Goal: Entertainment & Leisure: Consume media (video, audio)

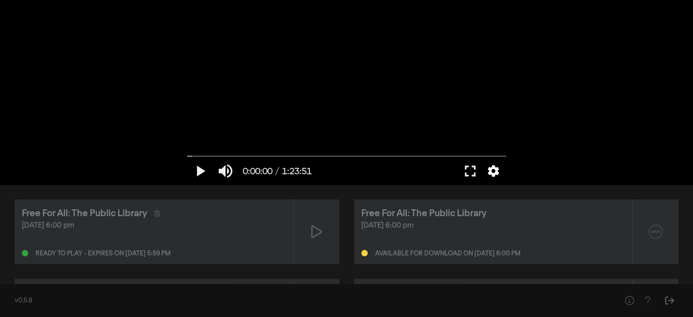
click at [492, 171] on button "settings" at bounding box center [493, 170] width 21 height 27
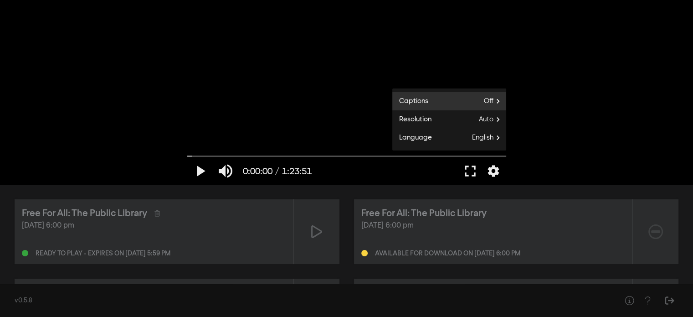
click at [480, 104] on label "Captions Off" at bounding box center [449, 101] width 114 height 18
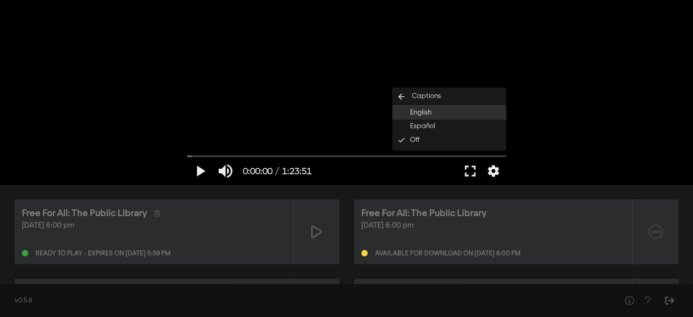
click at [471, 115] on button "English" at bounding box center [449, 113] width 114 height 14
click at [472, 178] on button "fullscreen" at bounding box center [470, 170] width 26 height 27
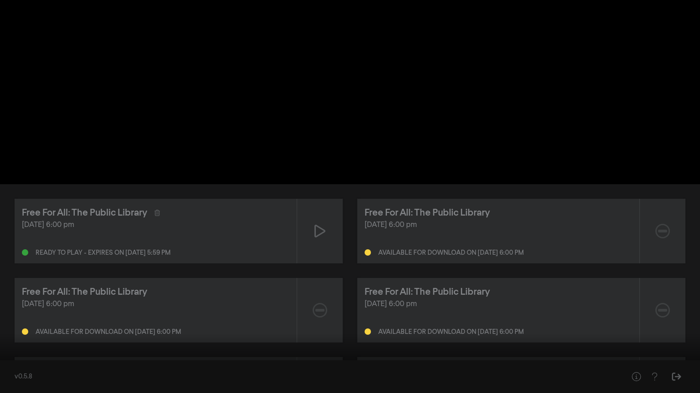
click at [15, 316] on button "play_arrow" at bounding box center [18, 379] width 26 height 27
type input "3.366049"
type input "0.847368421052632"
type input "3.499746"
type input "0.826315789473684"
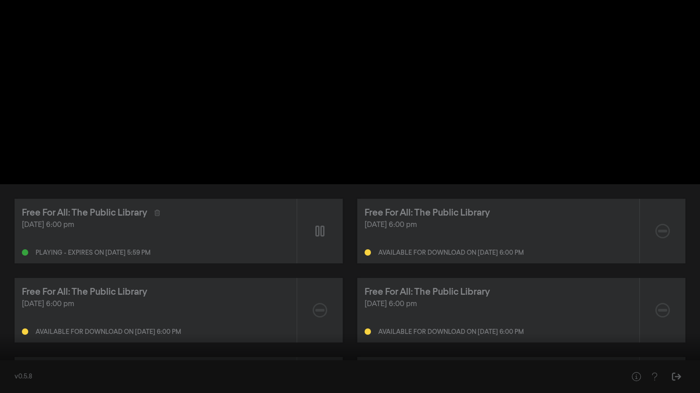
type input "3.63249"
type input "0.805263157894737"
type input "3.882858"
type input "0.805263157894737"
click at [72, 316] on input "Volume" at bounding box center [66, 380] width 23 height 5
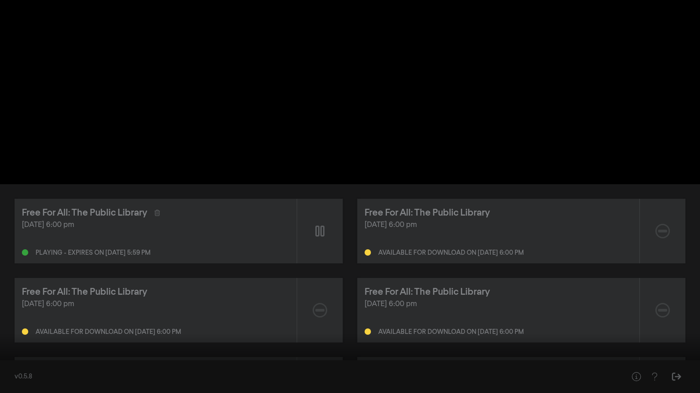
type input "29.927787"
type input "0.742105263157895"
type input "30.033082"
type input "0.805263157894737"
type input "30.066837"
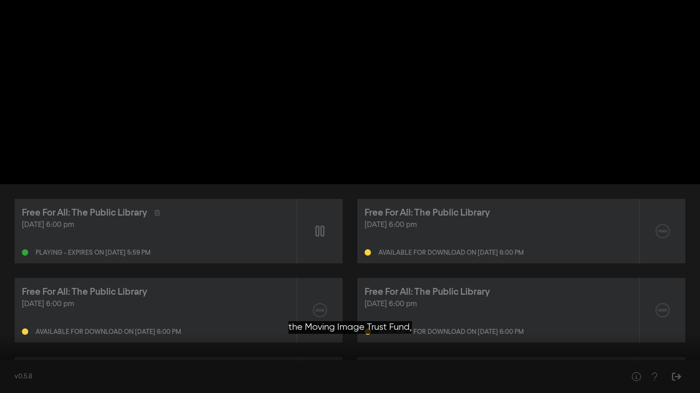
type input "0.847368421052632"
type input "30.079093"
type input "0.868421052631579"
type input "30.108239"
type input "0.910526315789474"
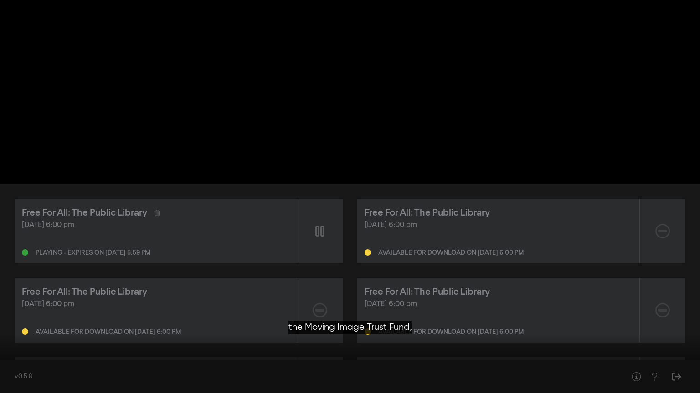
type input "30.128713"
type input "0.931578947368421"
type input "30.194574"
type input "0.952631578947368"
type input "30.32861"
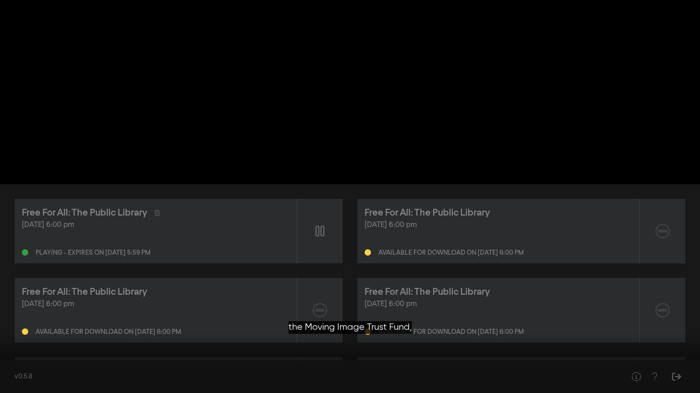
type input "0.994736842105263"
type input "30.357981"
type input "1"
type input "30.841861"
drag, startPoint x: 70, startPoint y: 379, endPoint x: 84, endPoint y: 370, distance: 17.2
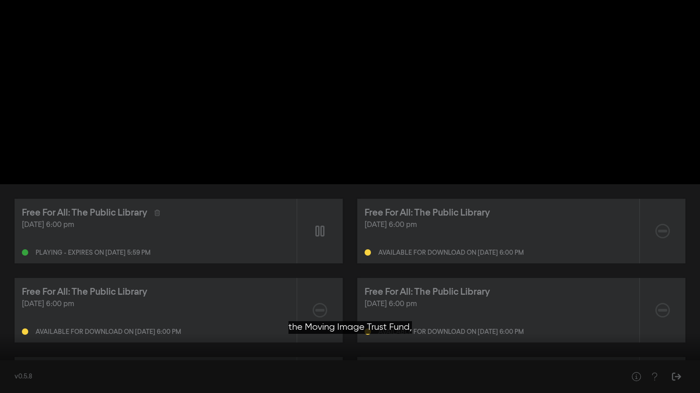
type input "1"
click at [55, 316] on input "Volume" at bounding box center [55, 380] width 0 height 5
click at [678, 316] on button "settings" at bounding box center [682, 379] width 21 height 27
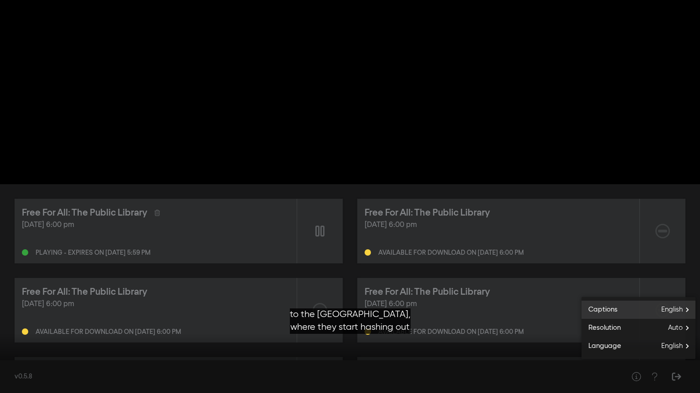
click at [662, 306] on span "English" at bounding box center [678, 310] width 34 height 14
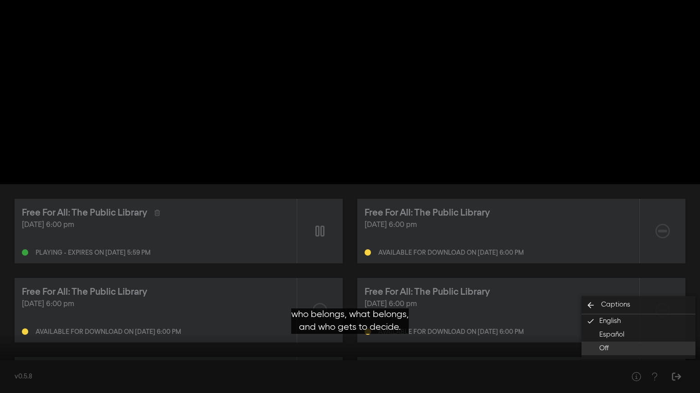
click at [638, 316] on button "Off" at bounding box center [638, 349] width 114 height 14
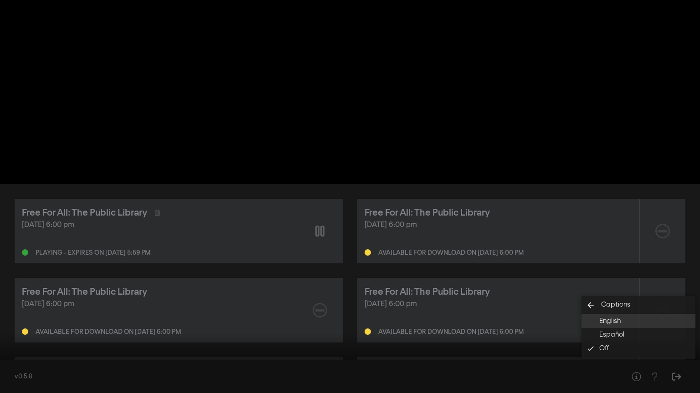
click at [631, 316] on button "English" at bounding box center [638, 322] width 114 height 14
click at [612, 316] on div at bounding box center [389, 379] width 513 height 27
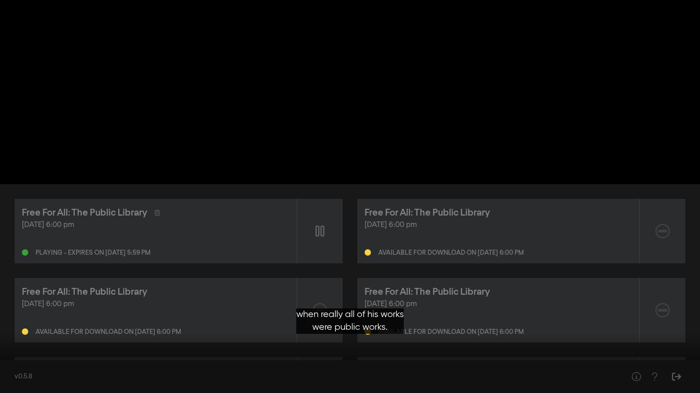
click at [684, 316] on button "settings" at bounding box center [682, 379] width 21 height 27
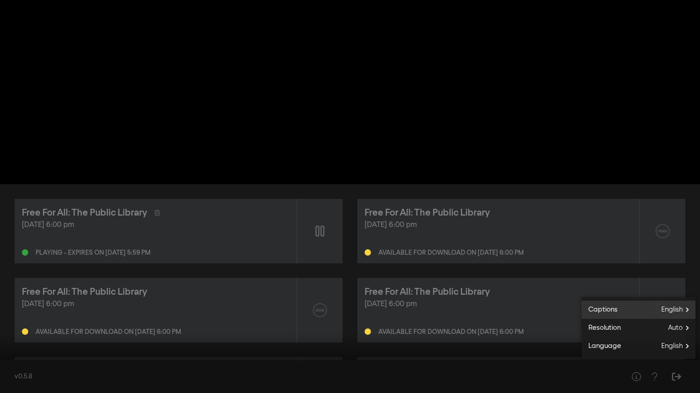
click at [666, 311] on span "English" at bounding box center [678, 310] width 34 height 14
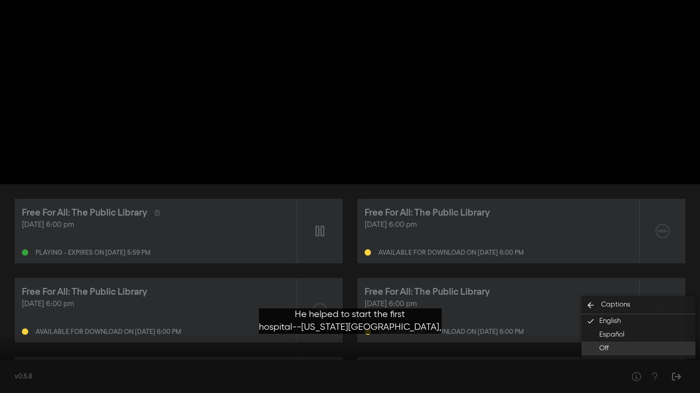
click at [625, 316] on button "Off" at bounding box center [638, 349] width 114 height 14
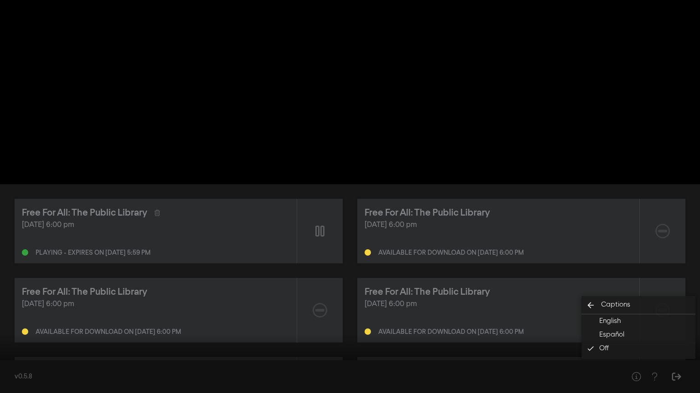
click at [609, 316] on div at bounding box center [389, 379] width 513 height 27
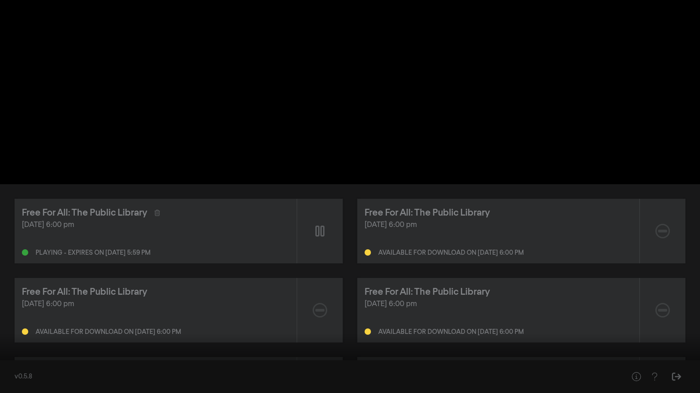
type input "772.516334"
